Goal: Task Accomplishment & Management: Complete application form

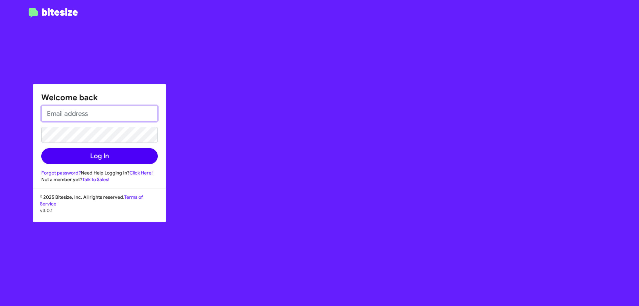
type input "[EMAIL_ADDRESS][DOMAIN_NAME]"
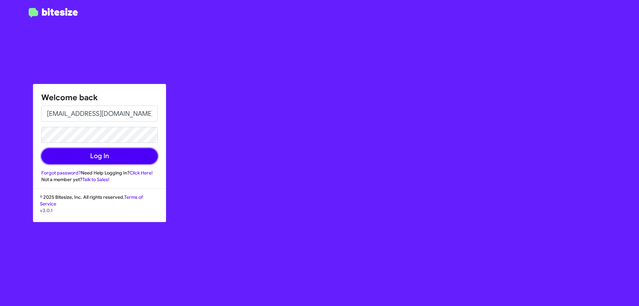
click at [89, 154] on button "Log In" at bounding box center [99, 156] width 116 height 16
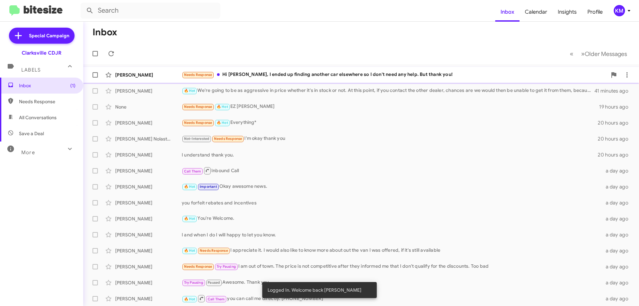
click at [276, 77] on div "Needs Response Hi Victoria, I ended up finding another car elsewhere so I don't…" at bounding box center [394, 75] width 425 height 8
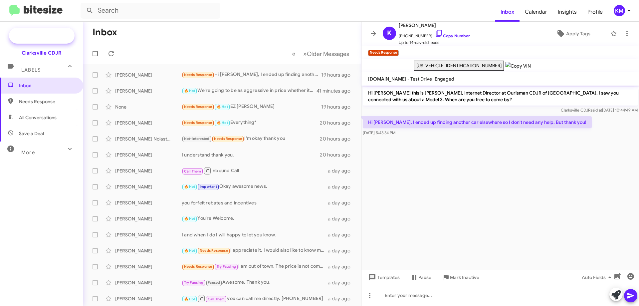
click at [37, 39] on span "Special Campaign" at bounding box center [49, 35] width 40 height 7
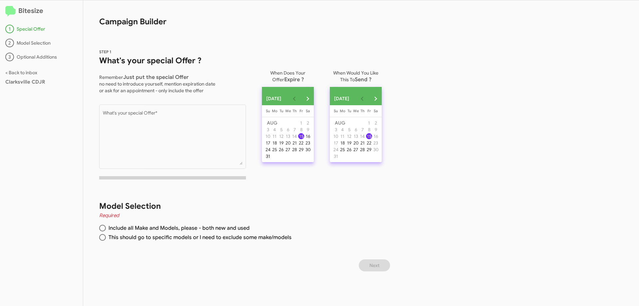
click at [268, 159] on div "31" at bounding box center [268, 156] width 6 height 6
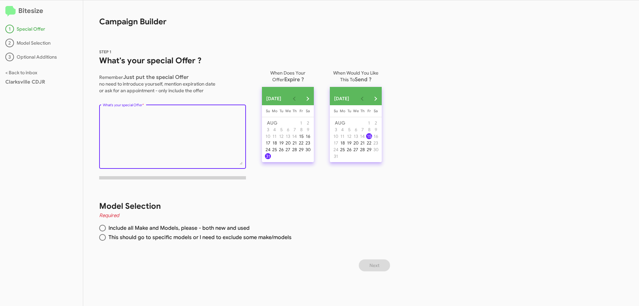
click at [143, 133] on textarea "What's your special Offer *" at bounding box center [173, 138] width 140 height 54
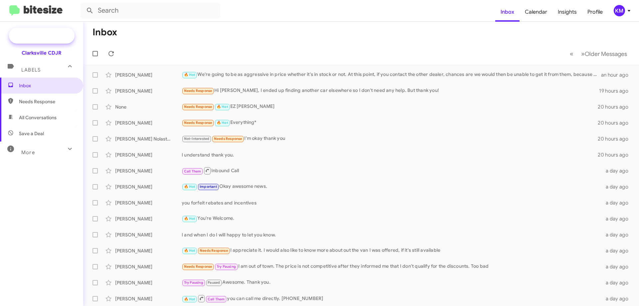
click at [47, 34] on span "Special Campaign" at bounding box center [49, 35] width 40 height 7
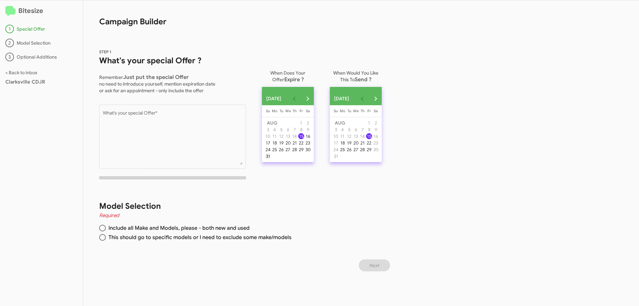
click at [270, 159] on div "31" at bounding box center [268, 156] width 6 height 6
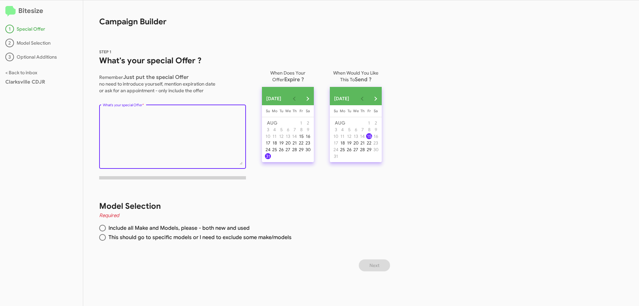
click at [152, 132] on textarea "What's your special Offer *" at bounding box center [173, 138] width 140 height 54
paste textarea "Ready to upgrade? New Jeeps, Rams, Dodges & Chryslers with deep discounts are w…"
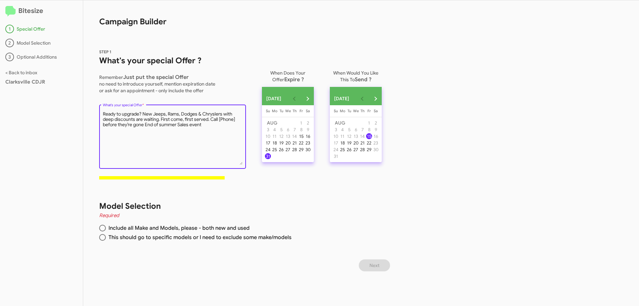
click at [145, 125] on textarea "What's your special Offer *" at bounding box center [173, 138] width 140 height 54
click at [145, 132] on textarea "What's your special Offer *" at bounding box center [173, 138] width 140 height 54
type textarea "Ready to upgrade? New Jeeps, Rams, Dodges & Chryslers with deep discounts are w…"
click at [99, 240] on div "Model Selection Required Include all Make and Models, please - both new and use…" at bounding box center [237, 222] width 309 height 75
click at [102, 238] on span at bounding box center [102, 237] width 7 height 7
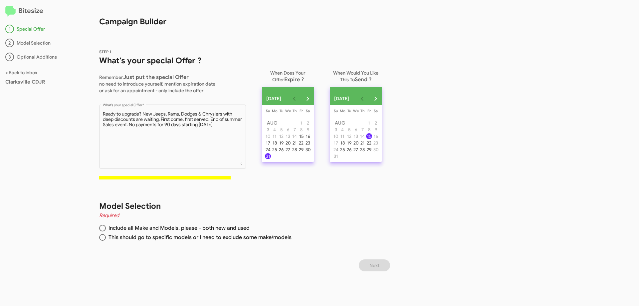
click at [102, 238] on input "This should go to specific models or I need to exclude some make/models" at bounding box center [102, 237] width 7 height 7
radio input "true"
click at [383, 265] on button "Next" at bounding box center [374, 265] width 31 height 12
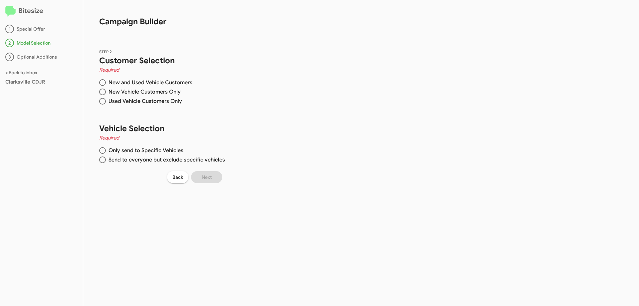
click at [100, 92] on span at bounding box center [102, 92] width 7 height 7
click at [100, 92] on input "New Vehicle Customers Only" at bounding box center [102, 92] width 7 height 7
radio input "true"
click at [105, 159] on span at bounding box center [102, 159] width 7 height 7
click at [105, 159] on input "Send to everyone but exclude specific vehicles" at bounding box center [102, 159] width 7 height 7
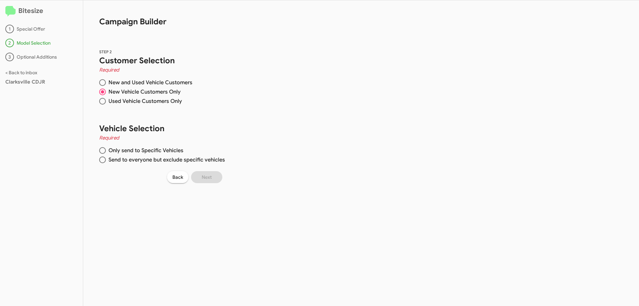
radio input "true"
click at [104, 151] on span at bounding box center [102, 150] width 7 height 7
click at [104, 151] on input "Only send to Specific Vehicles" at bounding box center [102, 150] width 7 height 7
radio input "true"
click at [103, 85] on span at bounding box center [102, 82] width 7 height 7
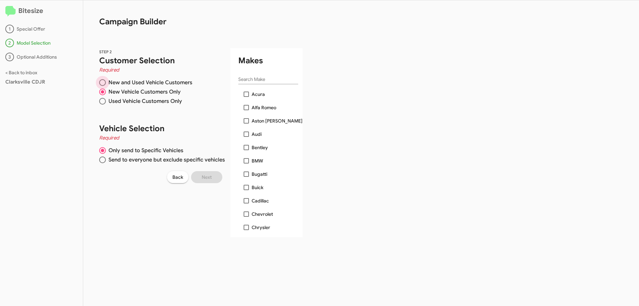
click at [103, 85] on input "New and Used Vehicle Customers" at bounding box center [102, 82] width 7 height 7
radio input "true"
click at [244, 237] on span "Campaign Builder STEP 2 Customer Selection Required New and Used Vehicle Custom…" at bounding box center [192, 152] width 219 height 305
click at [177, 180] on span "Back" at bounding box center [177, 177] width 11 height 12
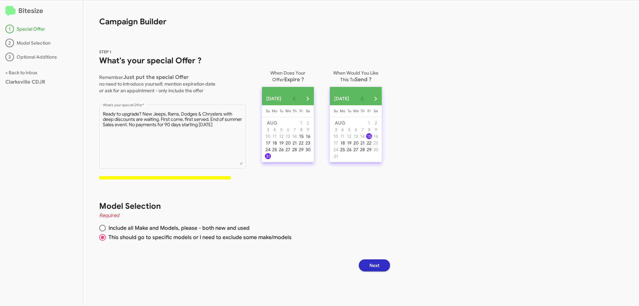
click at [101, 225] on span at bounding box center [102, 228] width 7 height 7
click at [101, 225] on input "Include all Make and Models, please - both new and used" at bounding box center [102, 228] width 7 height 7
radio input "true"
click at [390, 263] on button "Next" at bounding box center [374, 265] width 31 height 12
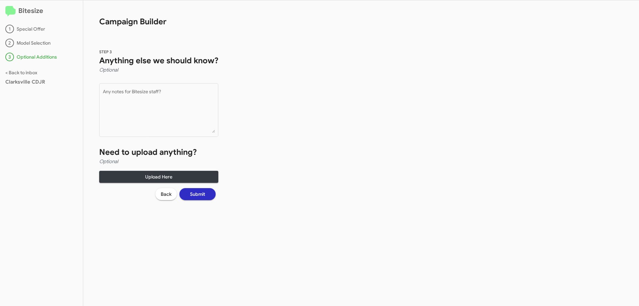
click at [201, 192] on span "Submit" at bounding box center [197, 194] width 15 height 12
